Goal: Information Seeking & Learning: Find specific fact

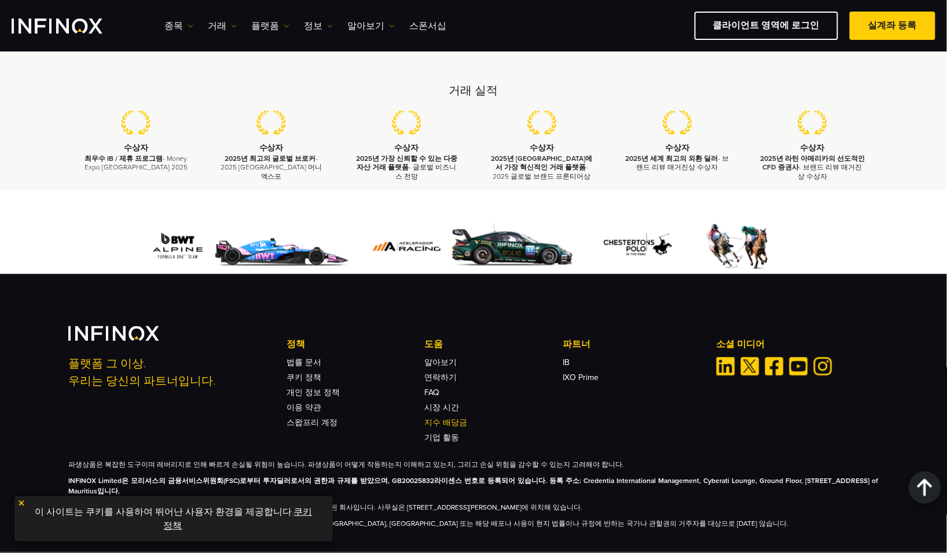
scroll to position [3370, 0]
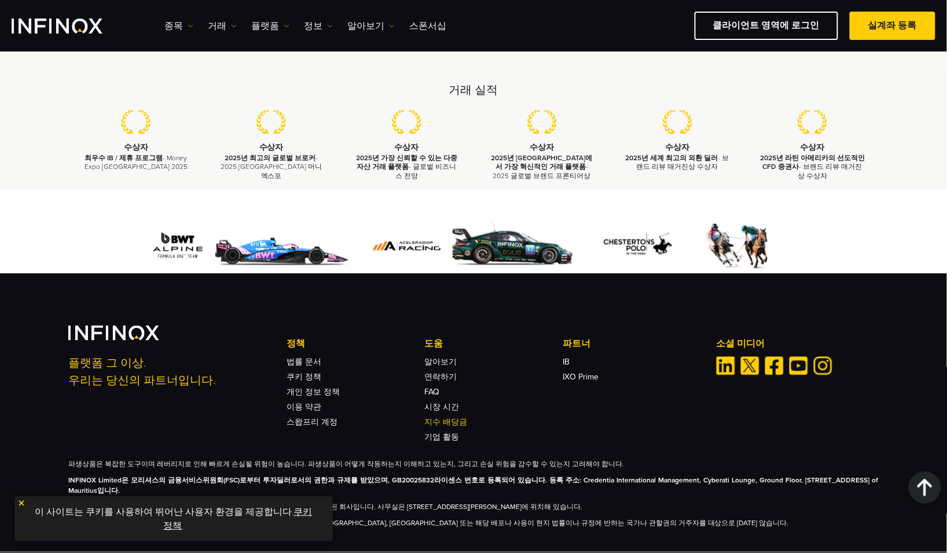
click at [456, 418] on link "지수 배당금" at bounding box center [446, 423] width 43 height 10
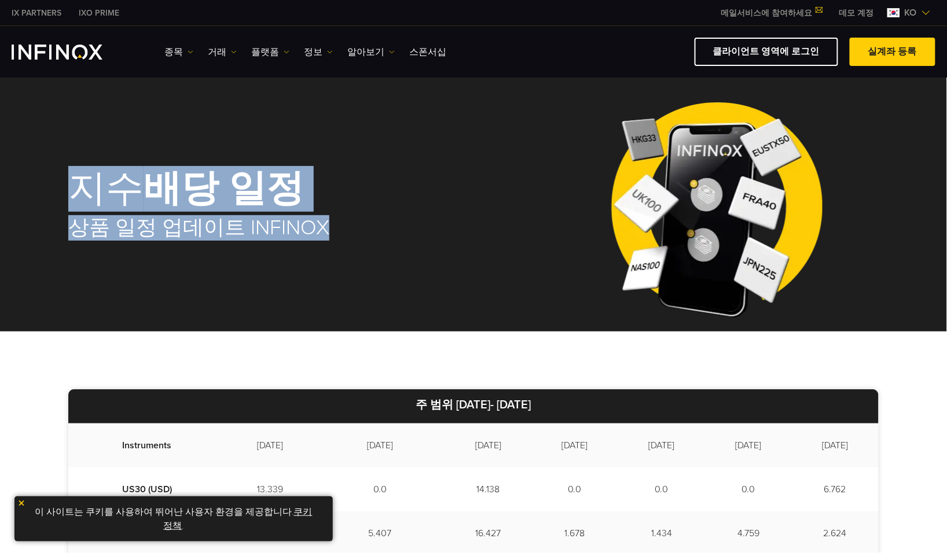
drag, startPoint x: 78, startPoint y: 174, endPoint x: 348, endPoint y: 232, distance: 276.3
click at [348, 232] on div "지수 배당 일정 상품 일정 업데이트 INFINOX" at bounding box center [291, 204] width 446 height 117
click at [348, 233] on h2 "상품 일정 업데이트 INFINOX" at bounding box center [291, 227] width 446 height 25
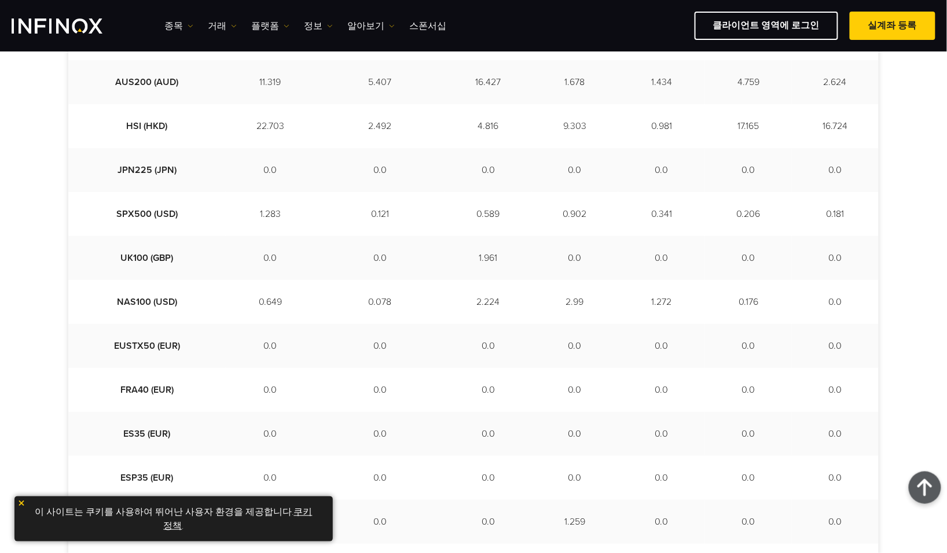
scroll to position [429, 0]
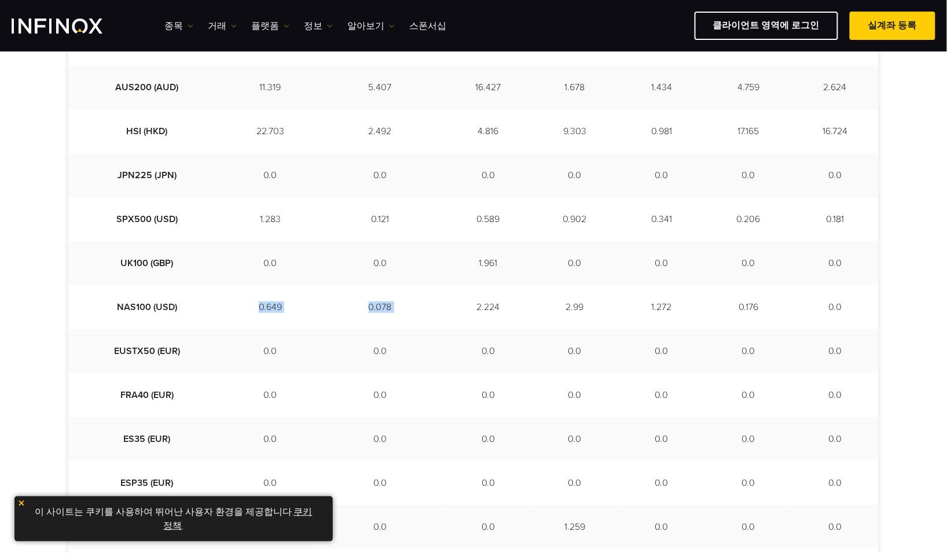
drag, startPoint x: 219, startPoint y: 315, endPoint x: 389, endPoint y: 303, distance: 170.6
click at [388, 303] on tr "NAS100 (USD) 0.649 0.078 2.224 2.99 1.272 0.176 0.0" at bounding box center [473, 307] width 810 height 44
click at [445, 303] on td "2.224" at bounding box center [488, 307] width 87 height 44
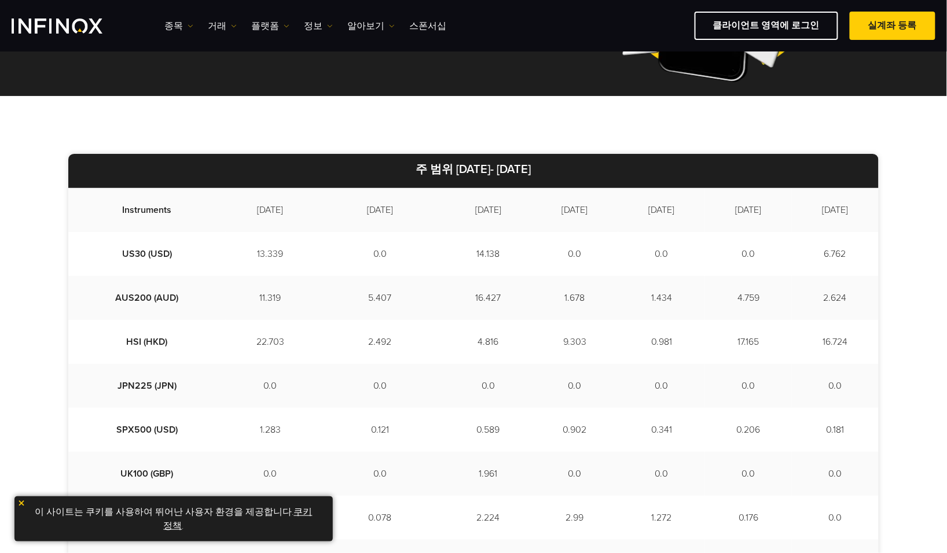
scroll to position [214, 0]
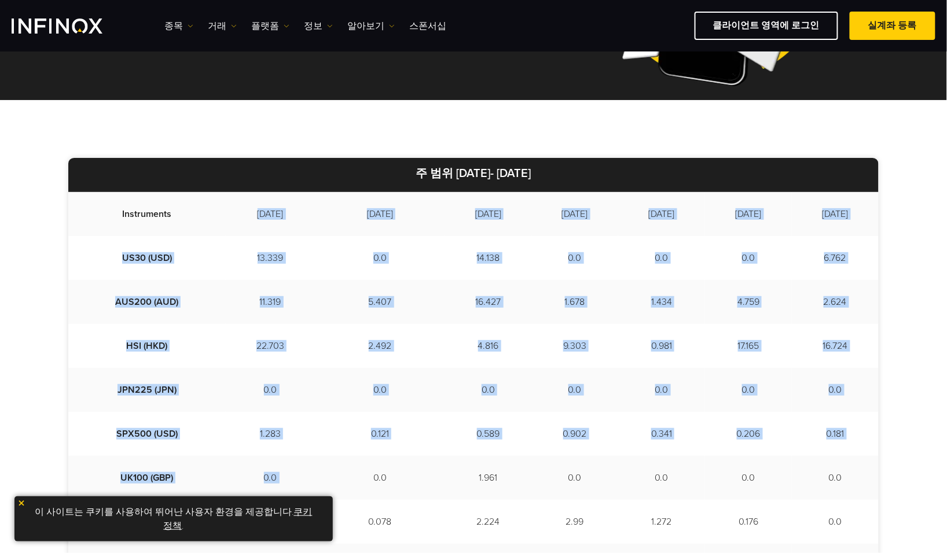
drag, startPoint x: 207, startPoint y: 205, endPoint x: 317, endPoint y: 483, distance: 299.6
click at [317, 483] on tbody "Instruments 2025-09-02 2025-09-03 2025-09-04 2025-09-05 2025-09-08 2025-09-09 2…" at bounding box center [473, 522] width 810 height 660
click at [317, 480] on td "0.0" at bounding box center [380, 478] width 130 height 44
